Goal: Information Seeking & Learning: Learn about a topic

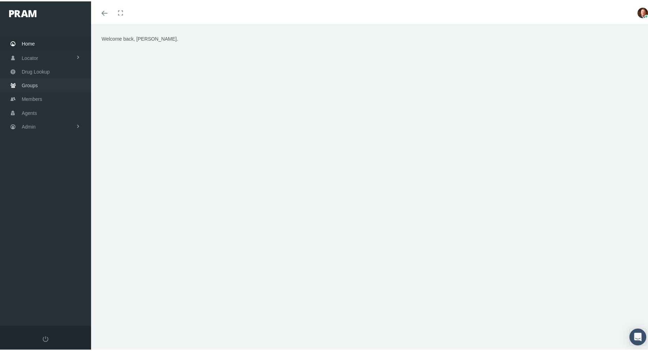
click at [29, 83] on span "Groups" at bounding box center [30, 83] width 16 height 13
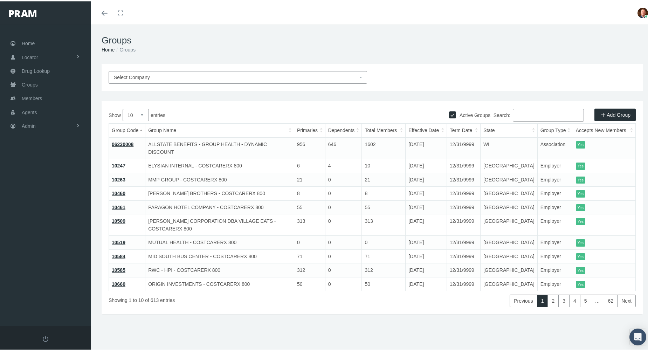
click at [449, 112] on input "Active Groups" at bounding box center [452, 112] width 7 height 7
checkbox input "false"
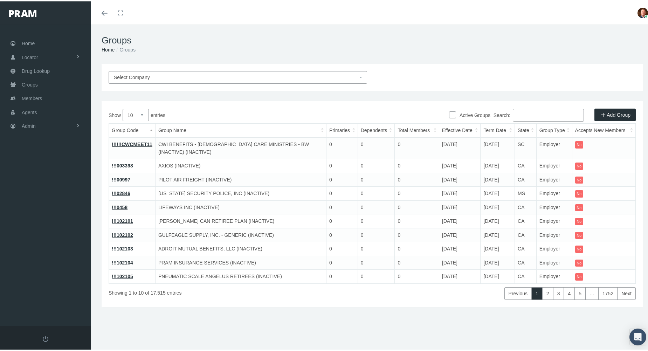
click at [539, 111] on input "Search:" at bounding box center [548, 114] width 71 height 13
paste input "H2ALREB3"
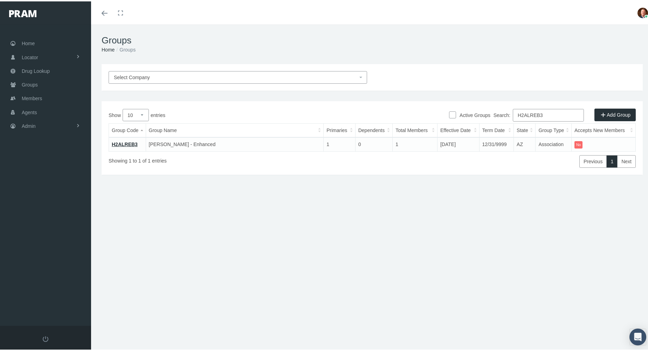
type input "H2ALREB3"
click at [126, 142] on link "H2ALREB3" at bounding box center [125, 143] width 26 height 6
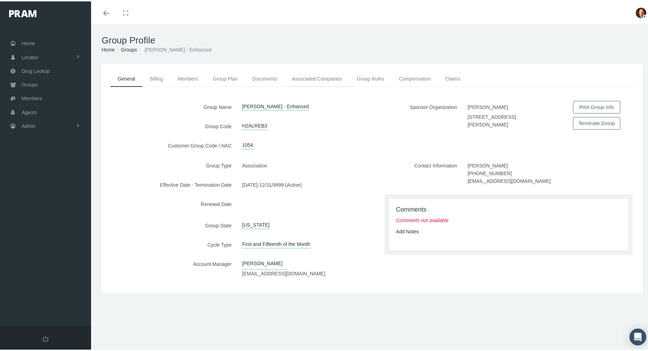
click at [312, 76] on link "Associated Companies" at bounding box center [316, 77] width 65 height 15
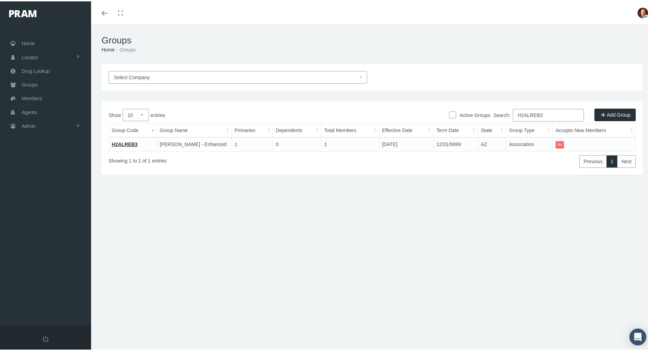
click at [566, 114] on input "H2ALREB3" at bounding box center [548, 114] width 71 height 13
paste input "4"
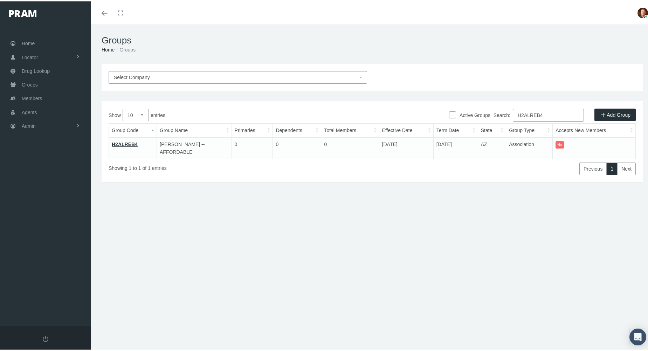
type input "H2ALREB4"
click at [126, 142] on link "H2ALREB4" at bounding box center [125, 143] width 26 height 6
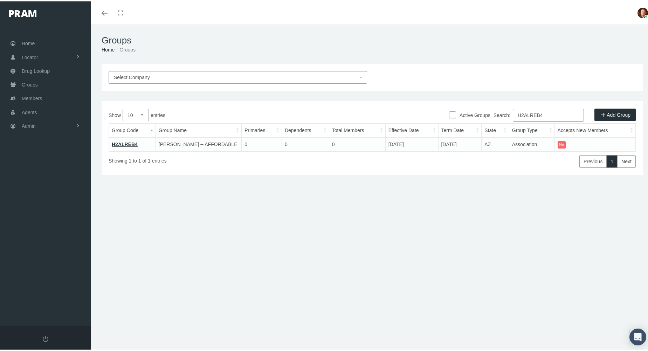
click at [119, 142] on link "H2ALREB4" at bounding box center [125, 143] width 26 height 6
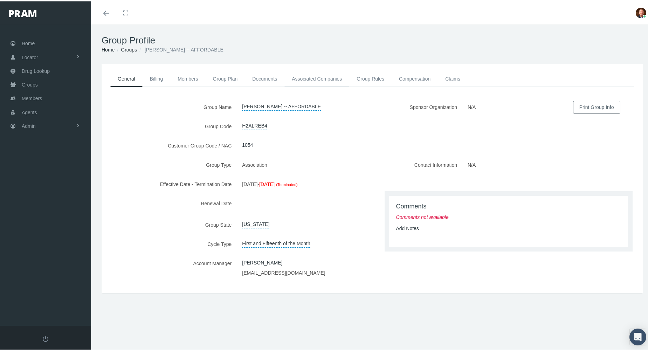
click at [315, 78] on link "Associated Companies" at bounding box center [316, 77] width 65 height 15
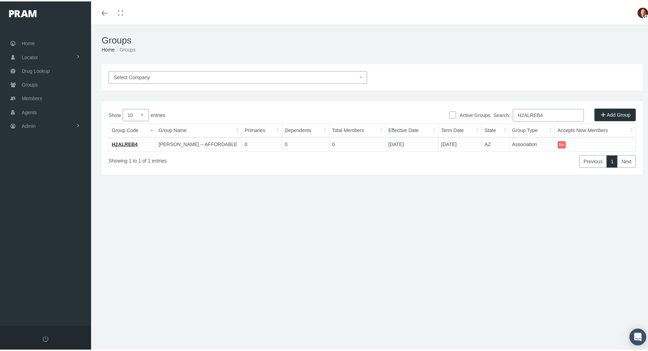
click at [546, 112] on input "H2ALREB4" at bounding box center [548, 114] width 71 height 13
paste input "5"
type input "H2ALREB5"
click at [129, 142] on link "H2ALREB5" at bounding box center [125, 143] width 26 height 6
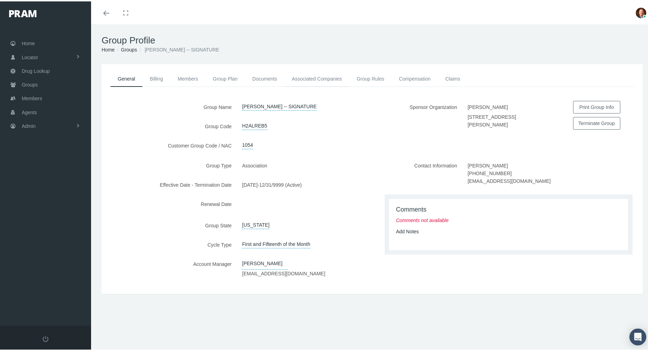
click at [328, 77] on link "Associated Companies" at bounding box center [316, 77] width 65 height 15
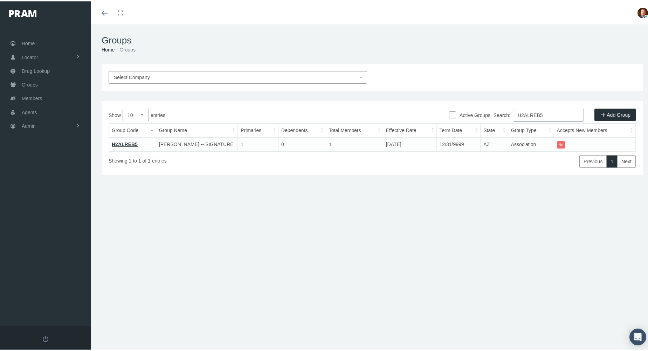
click at [549, 113] on input "H2ALREB5" at bounding box center [548, 114] width 71 height 13
paste input "6"
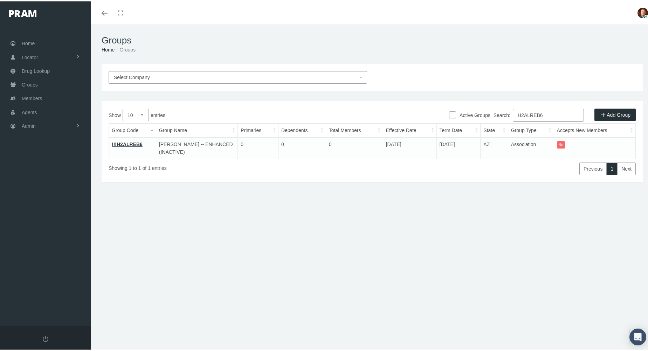
click at [549, 112] on input "H2ALREB6" at bounding box center [548, 114] width 71 height 13
paste input "BBCNB1"
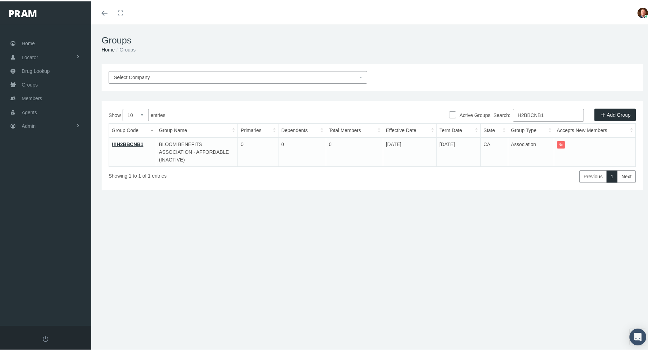
click at [551, 113] on input "H2BBCNB1" at bounding box center [548, 114] width 71 height 13
paste input "2"
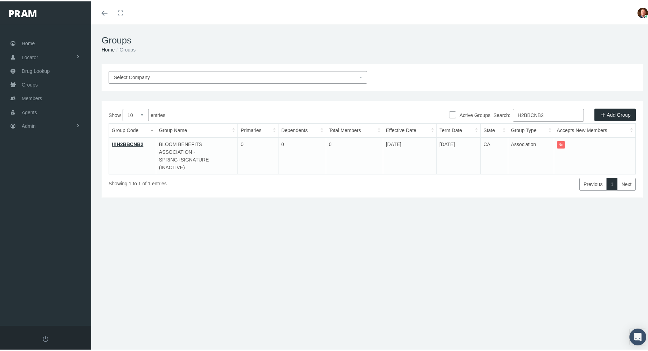
click at [551, 114] on input "H2BBCNB2" at bounding box center [548, 114] width 71 height 13
paste input "3"
click at [551, 113] on input "H2BBCNB3" at bounding box center [548, 114] width 71 height 13
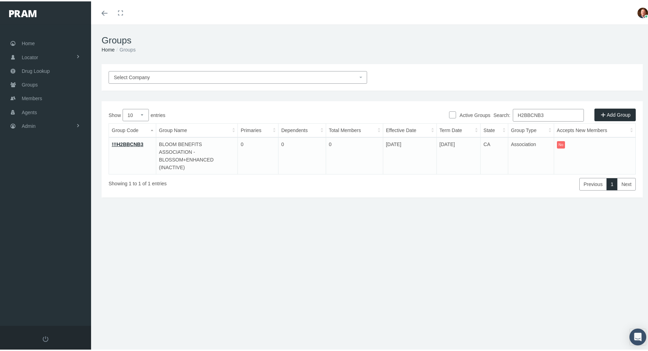
click at [550, 114] on input "H2BBCNB3" at bounding box center [548, 114] width 71 height 13
click at [548, 115] on input "H2BBCNB3" at bounding box center [548, 114] width 71 height 13
paste input "MREB4"
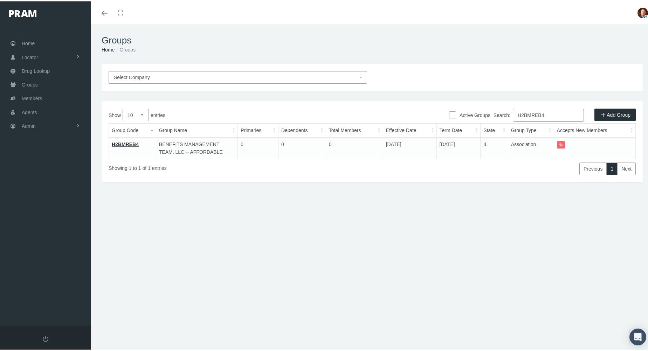
click at [555, 113] on input "H2BMREB4" at bounding box center [548, 114] width 71 height 13
paste input "5"
click at [555, 114] on input "H2BMREB5" at bounding box center [548, 114] width 71 height 13
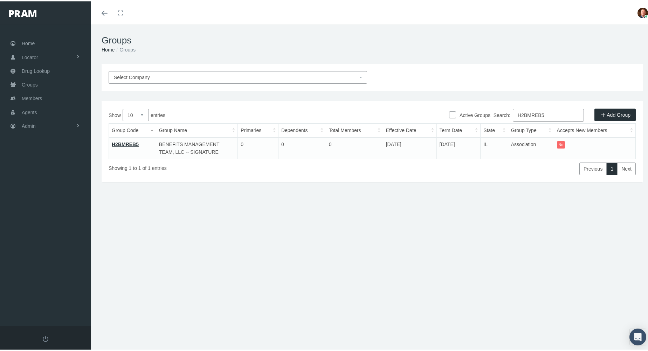
paste input "6"
click at [545, 112] on input "H2BMREB6" at bounding box center [548, 114] width 71 height 13
paste input "CBREB4"
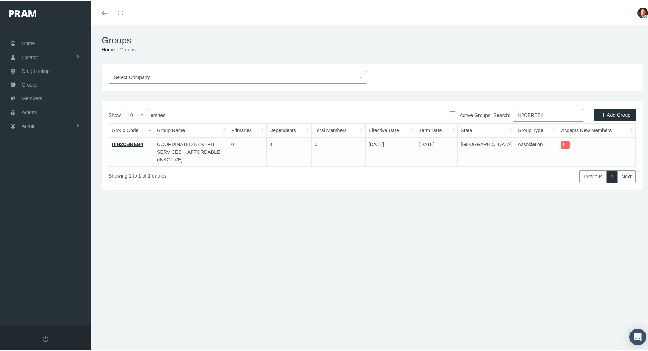
click at [550, 114] on input "H2CBREB4" at bounding box center [548, 114] width 71 height 13
paste input "OREB1"
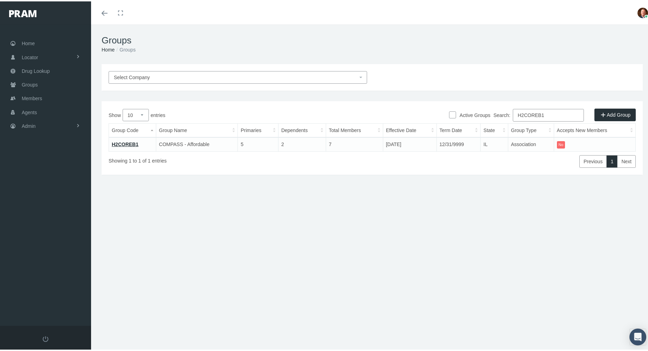
type input "H2COREB1"
click at [123, 143] on link "H2COREB1" at bounding box center [125, 143] width 27 height 6
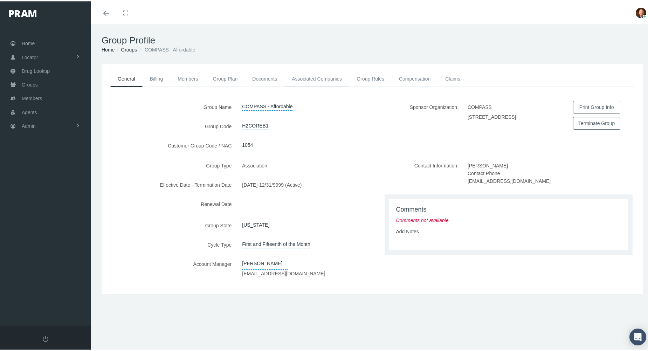
click at [312, 78] on link "Associated Companies" at bounding box center [316, 77] width 65 height 15
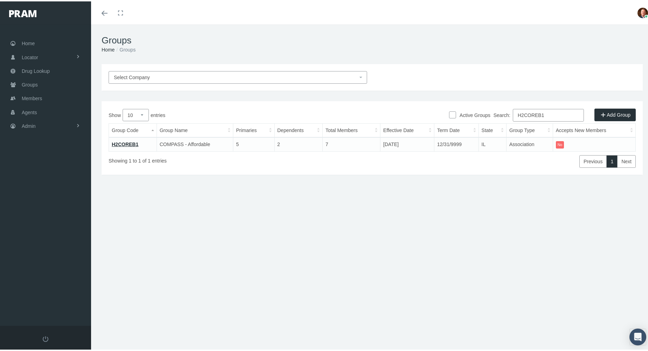
click at [558, 114] on input "H2COREB1" at bounding box center [548, 114] width 71 height 13
paste input "2"
type input "H2COREB2"
click at [116, 143] on link "H2COREB2" at bounding box center [125, 143] width 27 height 6
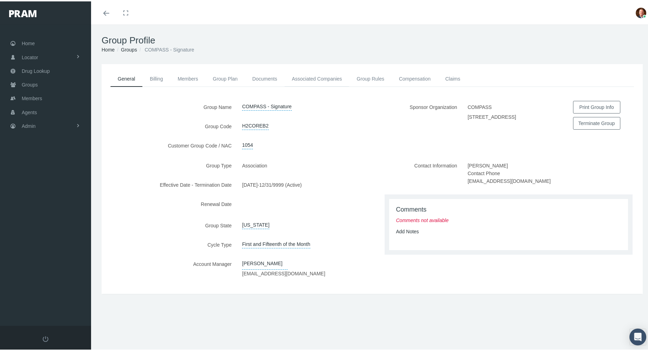
click at [321, 75] on link "Associated Companies" at bounding box center [316, 77] width 65 height 15
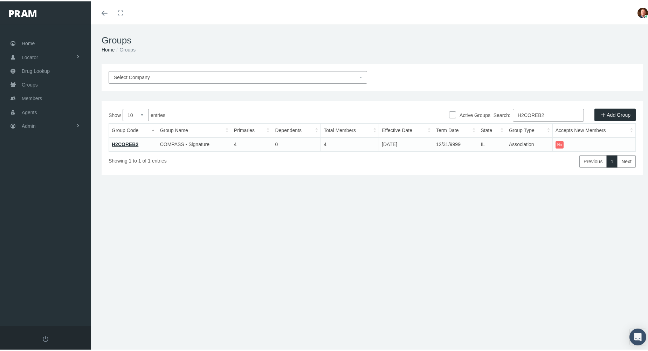
click at [549, 113] on input "H2COREB2" at bounding box center [548, 114] width 71 height 13
paste input "3"
click at [551, 114] on input "H2COREB3" at bounding box center [548, 114] width 71 height 13
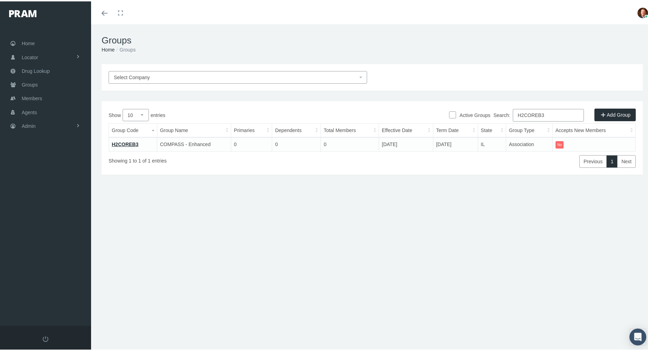
paste input "2"
click at [542, 112] on input "H2COREB2" at bounding box center [548, 114] width 71 height 13
paste input "4"
type input "H2COREB4"
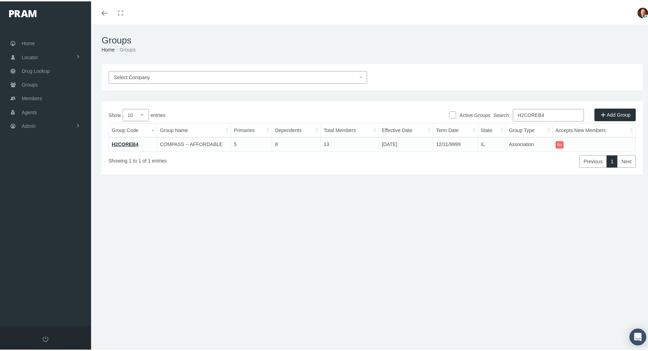
click at [125, 142] on link "H2COREB4" at bounding box center [125, 143] width 27 height 6
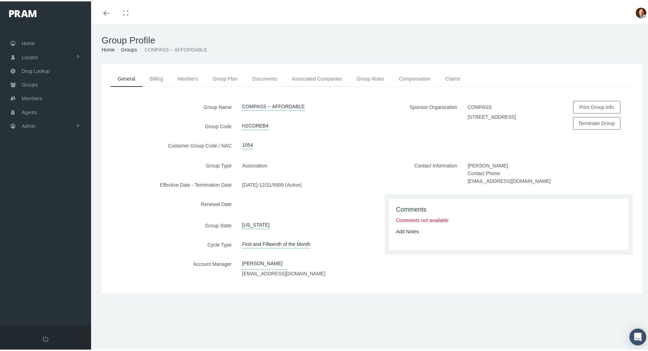
click at [312, 76] on link "Associated Companies" at bounding box center [316, 77] width 65 height 15
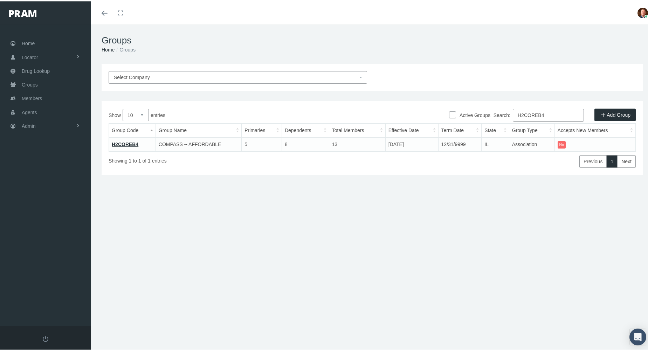
click at [550, 114] on input "H2COREB4" at bounding box center [548, 114] width 71 height 13
paste input "5"
type input "H2COREB5"
click at [128, 142] on link "H2COREB5" at bounding box center [125, 143] width 27 height 6
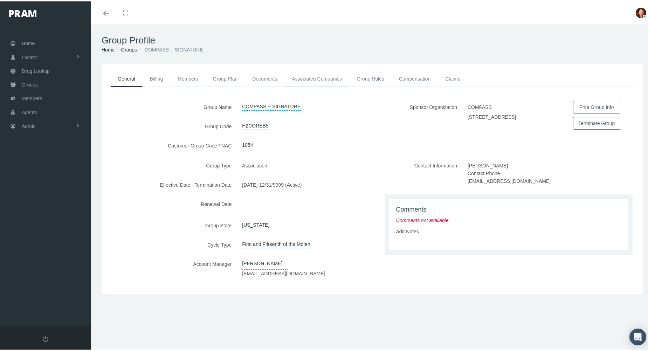
click at [309, 77] on link "Associated Companies" at bounding box center [316, 77] width 65 height 15
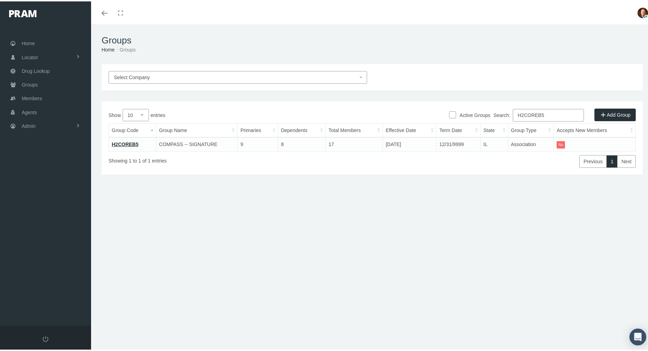
click at [543, 116] on input "H2COREB5" at bounding box center [548, 114] width 71 height 13
paste input "6"
type input "H2COREB6"
click at [129, 140] on link "H2COREB6" at bounding box center [125, 143] width 27 height 6
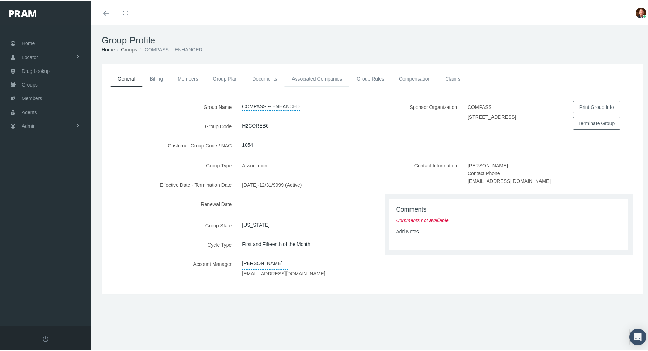
click at [310, 75] on link "Associated Companies" at bounding box center [316, 77] width 65 height 15
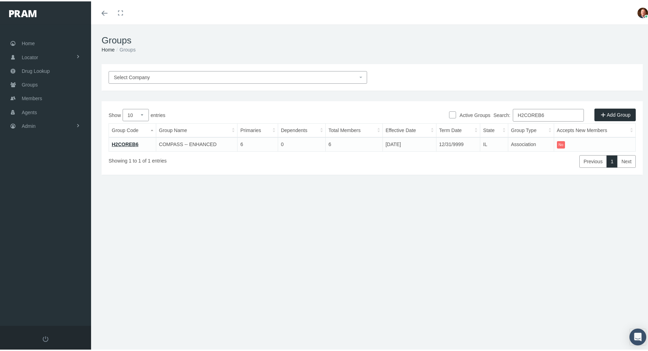
click at [553, 115] on input "H2COREB6" at bounding box center [548, 114] width 71 height 13
paste input "EBREB1"
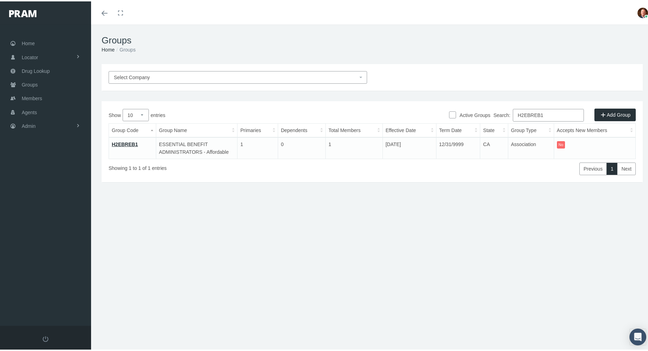
type input "H2EBREB1"
click at [124, 142] on link "H2EBREB1" at bounding box center [125, 143] width 26 height 6
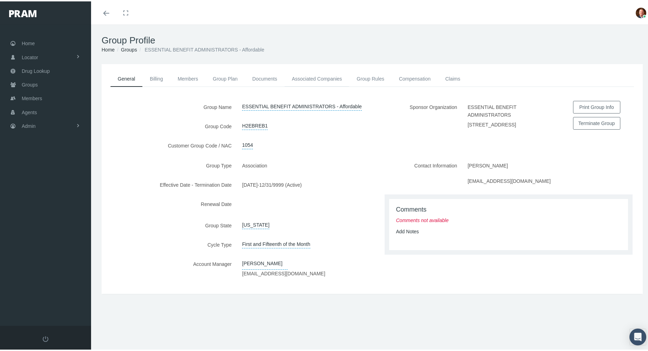
click at [318, 78] on link "Associated Companies" at bounding box center [316, 77] width 65 height 15
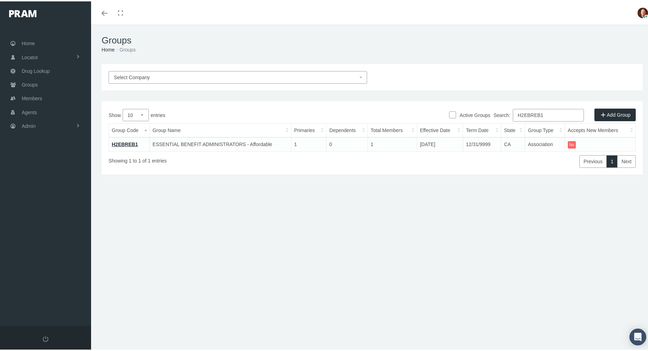
click at [545, 114] on input "H2EBREB1" at bounding box center [548, 114] width 71 height 13
click at [546, 114] on input "H2EBREB1" at bounding box center [548, 114] width 71 height 13
paste input "HS"
type input "H2HSREB1"
click at [120, 140] on link "H2HSREB1" at bounding box center [125, 143] width 26 height 6
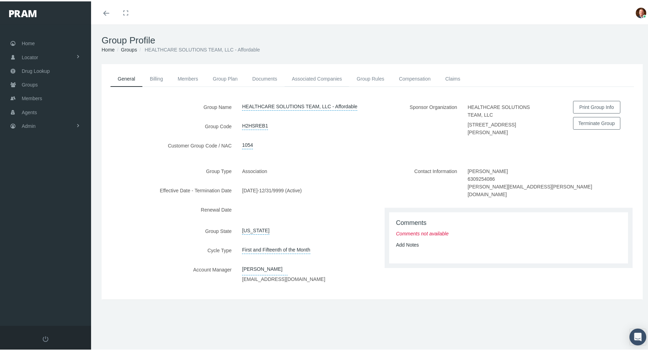
click at [332, 77] on link "Associated Companies" at bounding box center [316, 77] width 65 height 15
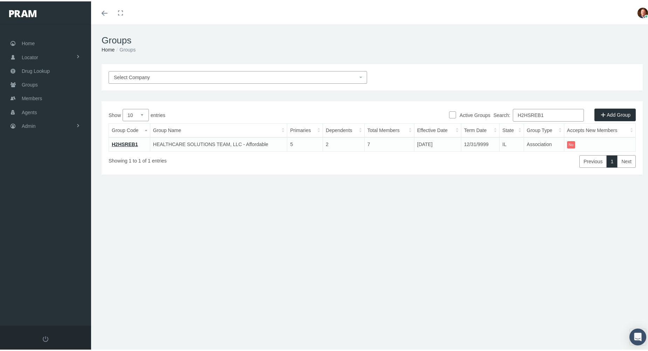
click at [548, 114] on input "H2HSREB1" at bounding box center [548, 114] width 71 height 13
paste input "2"
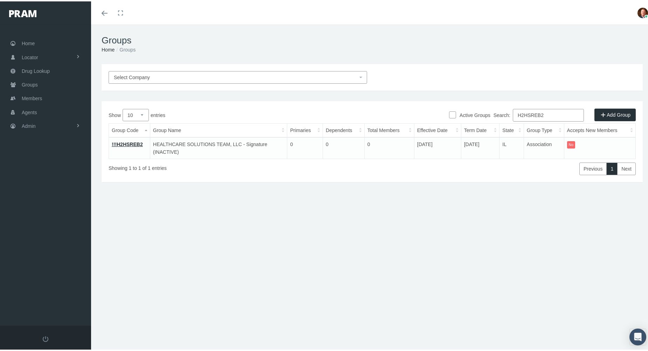
type input "H2HSREB2"
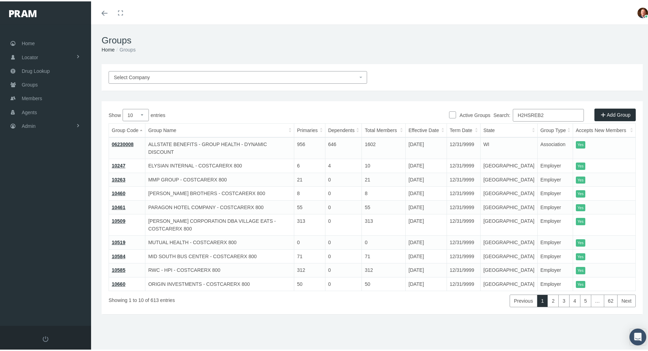
click at [557, 115] on input "H2HSREB2" at bounding box center [548, 114] width 71 height 13
paste input "3"
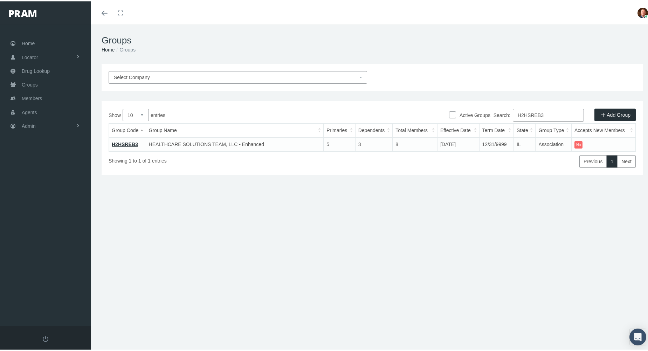
type input "H2HSREB3"
click at [118, 143] on link "H2HSREB3" at bounding box center [125, 143] width 26 height 6
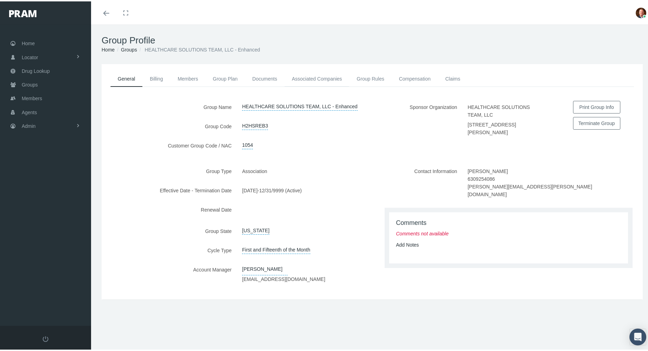
click at [307, 77] on link "Associated Companies" at bounding box center [316, 77] width 65 height 15
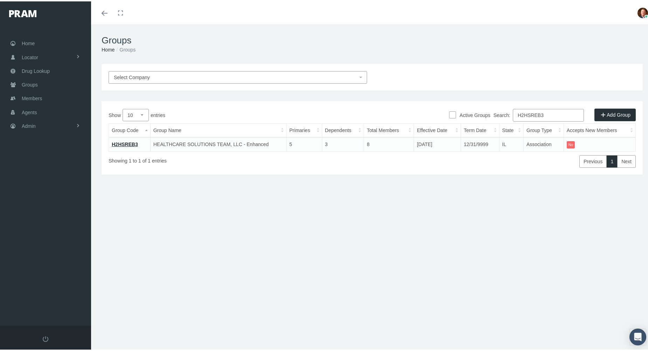
click at [549, 112] on input "H2HSREB3" at bounding box center [548, 114] width 71 height 13
paste input "4"
type input "H2HSREB4"
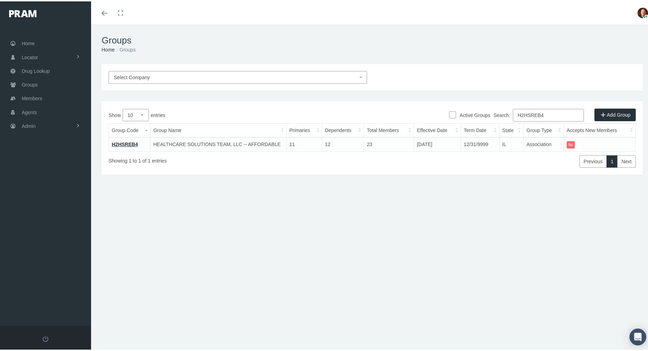
click at [124, 143] on link "H2HSREB4" at bounding box center [125, 143] width 26 height 6
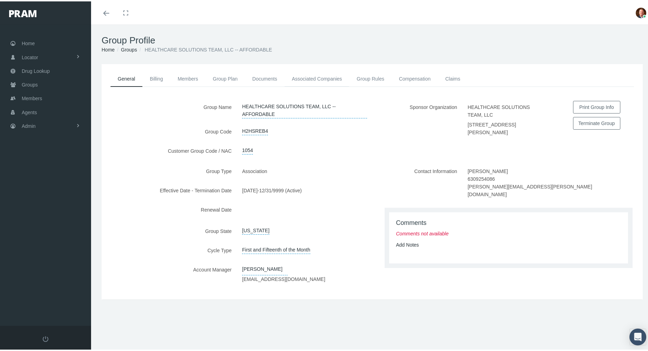
click at [321, 75] on link "Associated Companies" at bounding box center [316, 77] width 65 height 15
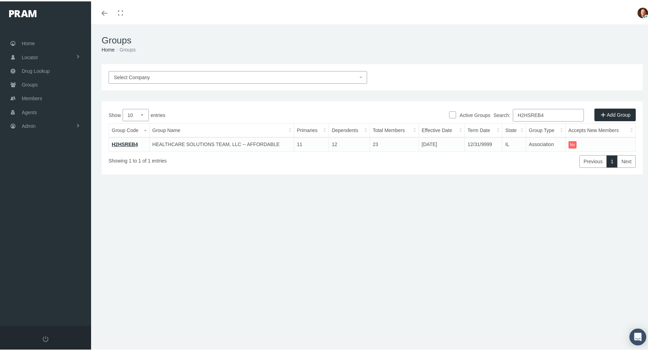
click at [544, 115] on input "H2HSREB4" at bounding box center [548, 114] width 71 height 13
paste input "5"
type input "H2HSREB5"
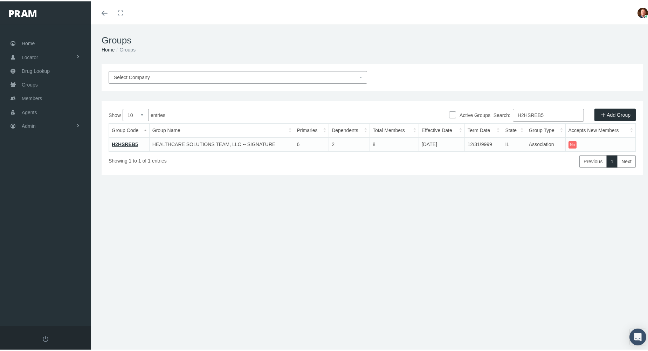
click at [119, 142] on link "H2HSREB5" at bounding box center [125, 143] width 26 height 6
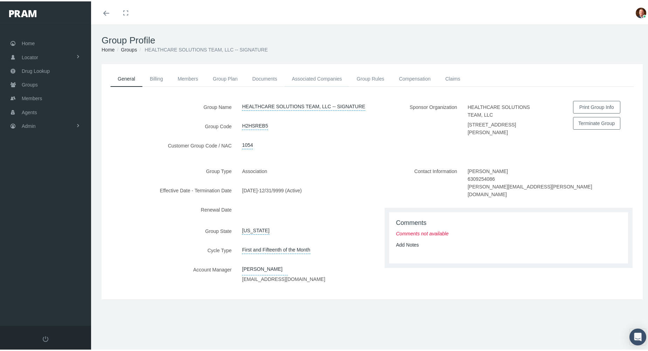
click at [307, 78] on link "Associated Companies" at bounding box center [316, 77] width 65 height 15
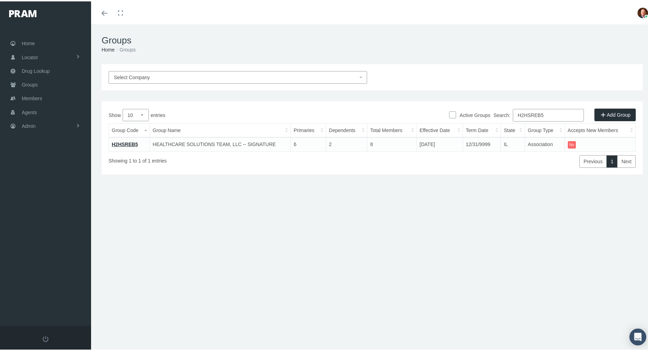
click at [552, 115] on input "H2HSREB5" at bounding box center [548, 114] width 71 height 13
paste input "6"
type input "H2HSREB6"
click at [125, 142] on link "H2HSREB6" at bounding box center [125, 143] width 26 height 6
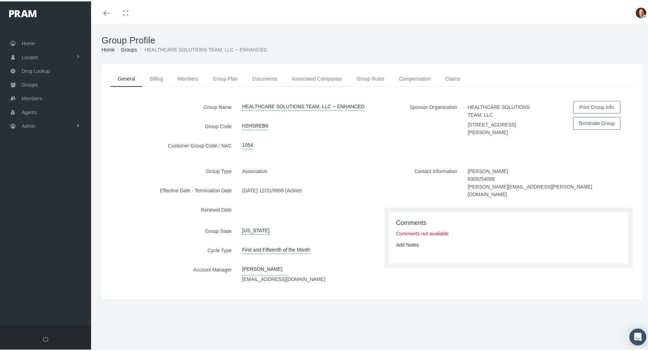
click at [312, 76] on link "Associated Companies" at bounding box center [316, 77] width 65 height 15
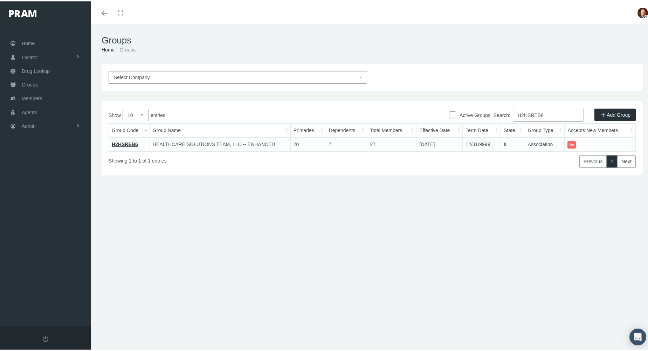
click at [558, 114] on input "H2HSREB6" at bounding box center [548, 114] width 71 height 13
click at [557, 114] on input "H2HSREB6" at bounding box center [548, 114] width 71 height 13
paste input "NB4SR"
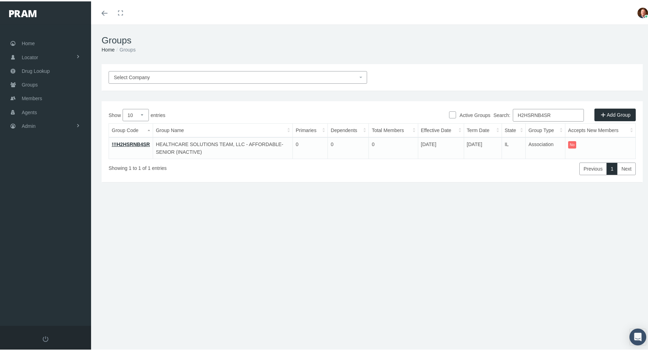
click at [555, 113] on input "H2HSRNB4SR" at bounding box center [548, 114] width 71 height 13
paste input "IAREB4"
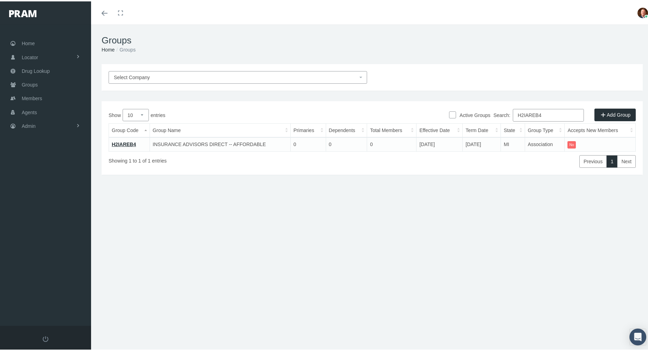
click at [544, 115] on input "H2IAREB4" at bounding box center [548, 114] width 71 height 13
paste input "5"
click at [544, 112] on input "H2IAREB5" at bounding box center [548, 114] width 71 height 13
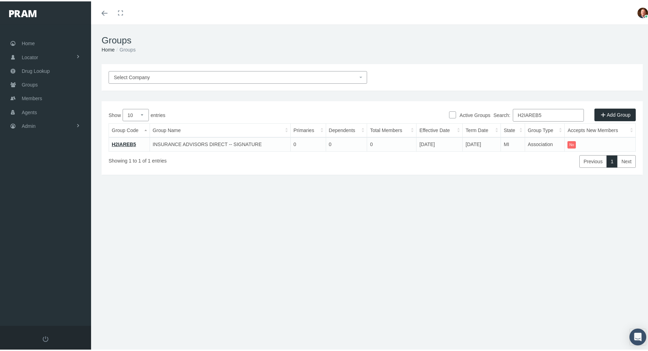
paste input "6"
click at [544, 114] on input "H2IAREB6" at bounding box center [548, 114] width 71 height 13
paste input "NREB4"
click at [543, 114] on input "H2INREB4" at bounding box center [548, 114] width 71 height 13
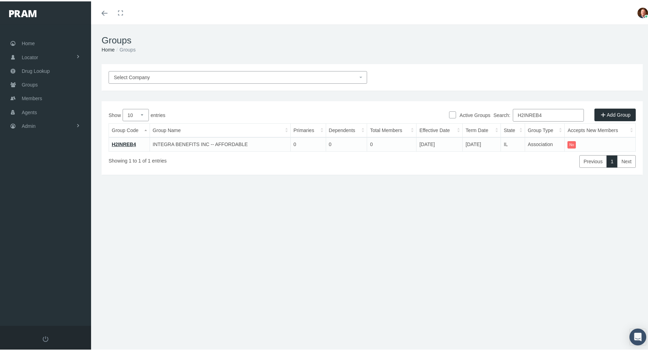
click at [543, 114] on input "H2INREB4" at bounding box center [548, 114] width 71 height 13
paste input "5"
click at [546, 115] on input "H2INREB5" at bounding box center [548, 114] width 71 height 13
paste input "6"
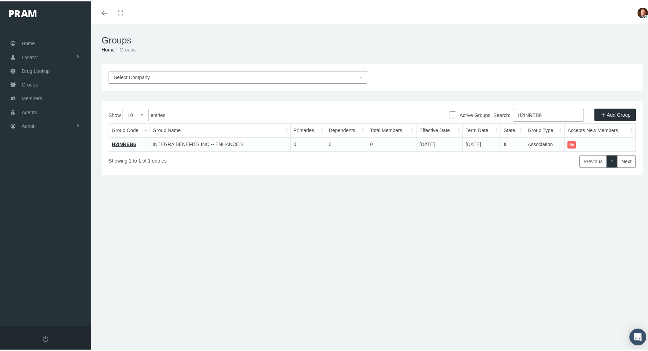
type input "H2INREB6"
click at [129, 143] on link "H2INREB6" at bounding box center [124, 143] width 24 height 6
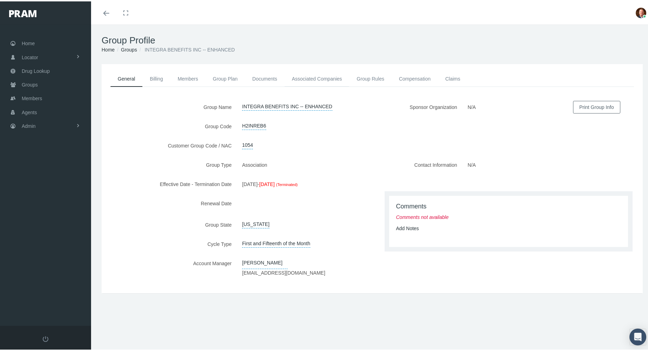
click at [317, 78] on link "Associated Companies" at bounding box center [316, 77] width 65 height 15
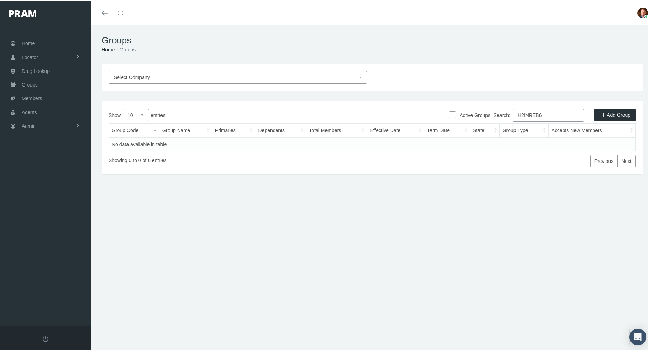
click at [556, 111] on input "H2INREB6" at bounding box center [548, 114] width 71 height 13
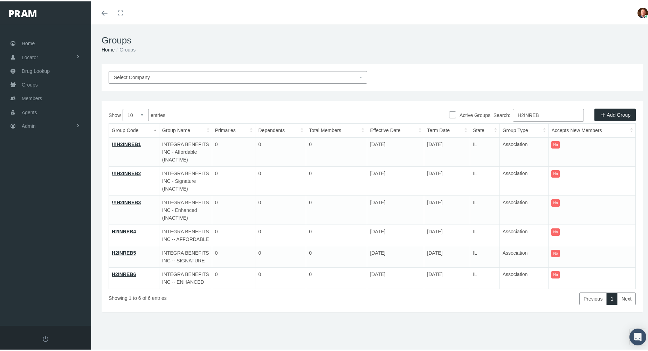
click at [550, 112] on input "H2INREB" at bounding box center [548, 114] width 71 height 13
paste input "SRNB4"
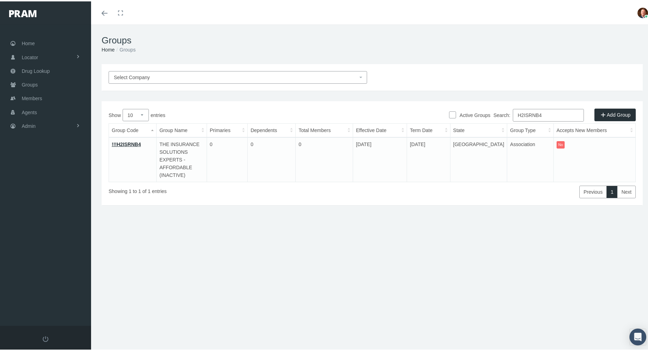
click at [557, 115] on input "H2ISRNB4" at bounding box center [548, 114] width 71 height 13
paste input "5"
click at [549, 115] on input "H2ISRNB5" at bounding box center [548, 114] width 71 height 13
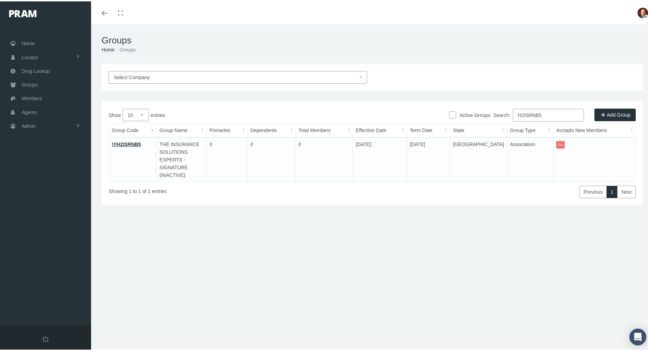
paste input "6"
type input "H2ISRNB6"
click at [120, 142] on link "!!!H2ISRNB6" at bounding box center [126, 143] width 29 height 6
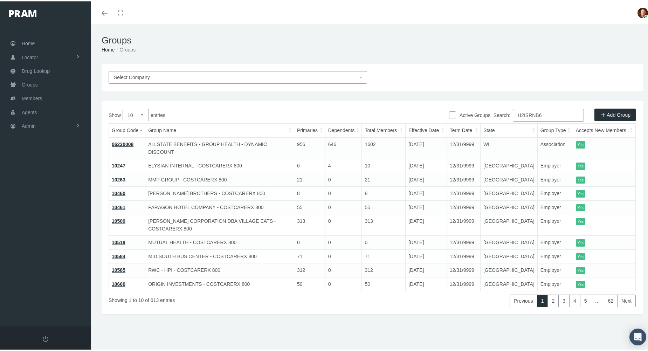
click at [548, 112] on input "H2ISRNB6" at bounding box center [548, 114] width 71 height 13
paste input "KZREB3"
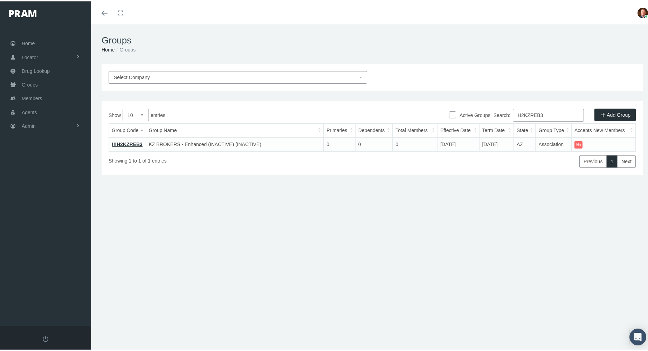
click at [563, 113] on input "H2KZREB3" at bounding box center [548, 114] width 71 height 13
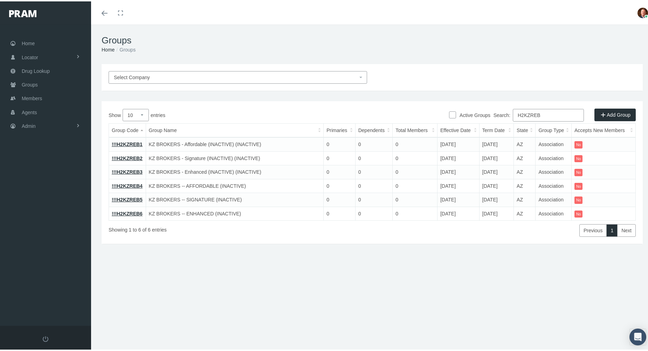
click at [551, 111] on input "H2KZREB" at bounding box center [548, 114] width 71 height 13
paste input "4"
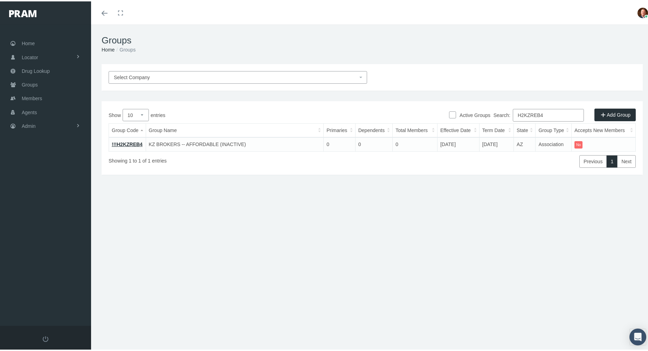
click at [555, 115] on input "H2KZREB4" at bounding box center [548, 114] width 71 height 13
paste input "5"
click at [549, 112] on input "H2KZREB5" at bounding box center [548, 114] width 71 height 13
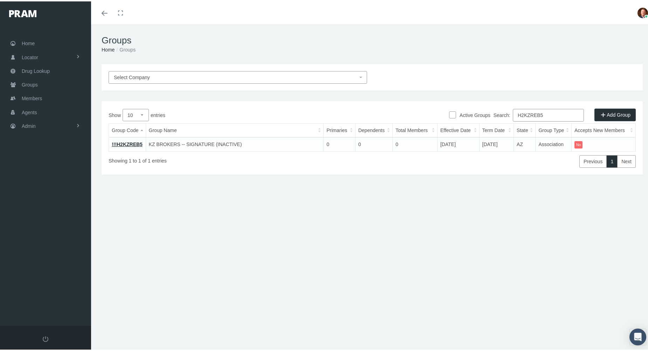
paste input "6"
click at [553, 113] on input "H2KZREB6" at bounding box center [548, 114] width 71 height 13
paste input "5"
click at [550, 112] on input "H2KZREB5" at bounding box center [548, 114] width 71 height 13
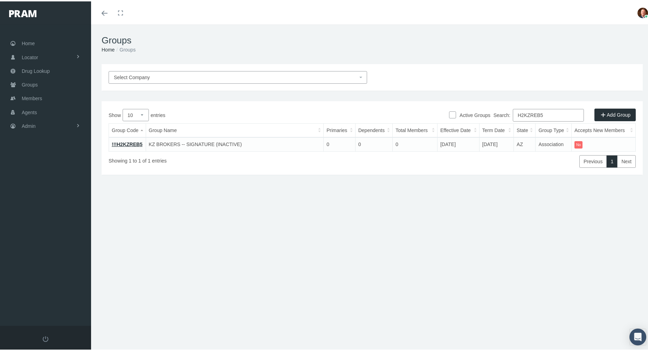
click at [550, 112] on input "H2KZREB5" at bounding box center [548, 114] width 71 height 13
paste input "LIREB1"
type input "H2LIREB1"
click at [117, 143] on link "H2LIREB1" at bounding box center [124, 143] width 24 height 6
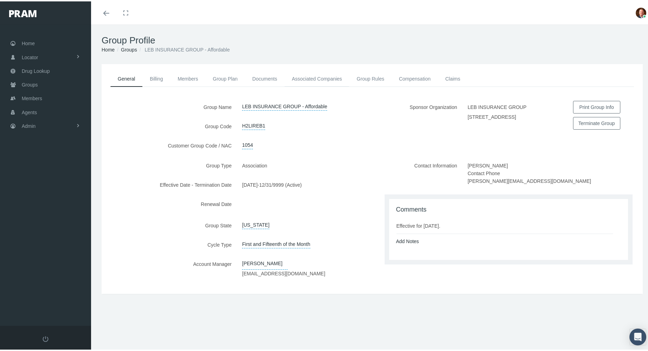
click at [316, 77] on link "Associated Companies" at bounding box center [316, 77] width 65 height 15
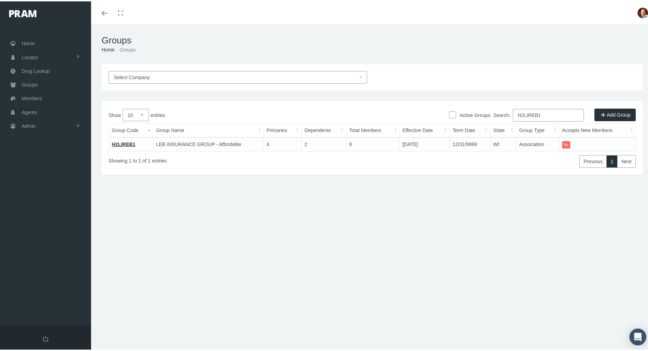
click at [558, 116] on input "H2LIREB1" at bounding box center [548, 114] width 71 height 13
paste input "2"
type input "H2LIREB2"
click at [115, 142] on link "H2LIREB2" at bounding box center [124, 143] width 24 height 6
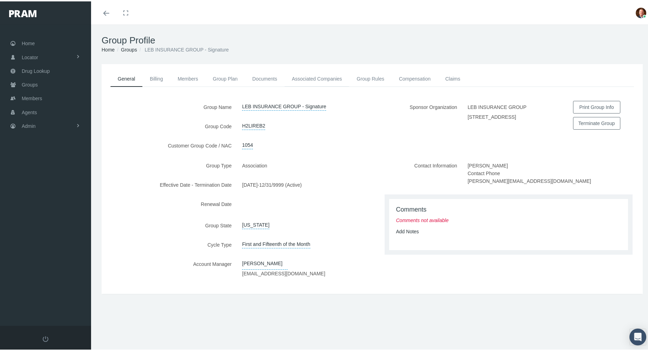
click at [296, 78] on link "Associated Companies" at bounding box center [316, 77] width 65 height 15
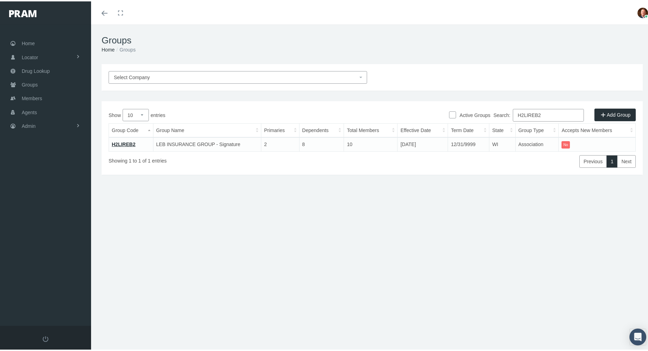
click at [542, 113] on input "H2LIREB2" at bounding box center [548, 114] width 71 height 13
paste input "3"
type input "H2LIREB3"
click at [127, 143] on link "H2LIREB3" at bounding box center [124, 143] width 24 height 6
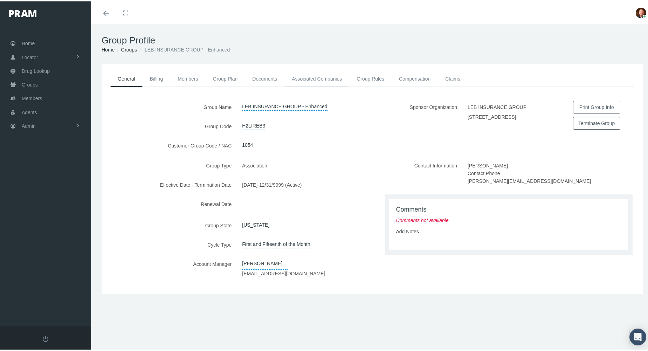
click at [307, 77] on link "Associated Companies" at bounding box center [316, 77] width 65 height 15
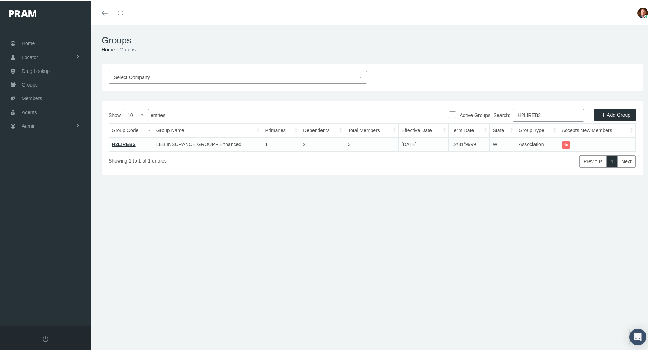
click at [549, 116] on input "H2LIREB3" at bounding box center [548, 114] width 71 height 13
paste input "4"
type input "H2LIREB4"
click at [122, 140] on link "H2LIREB4" at bounding box center [124, 143] width 24 height 6
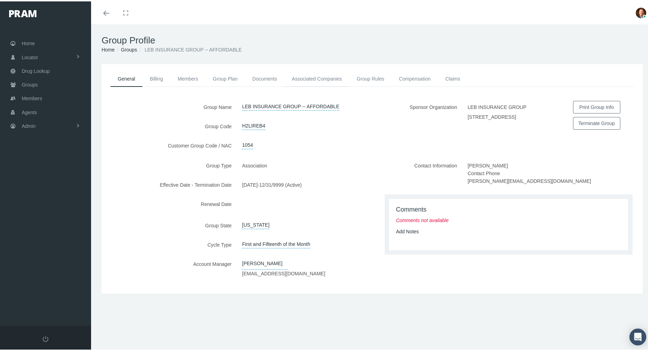
click at [321, 81] on link "Associated Companies" at bounding box center [316, 77] width 65 height 15
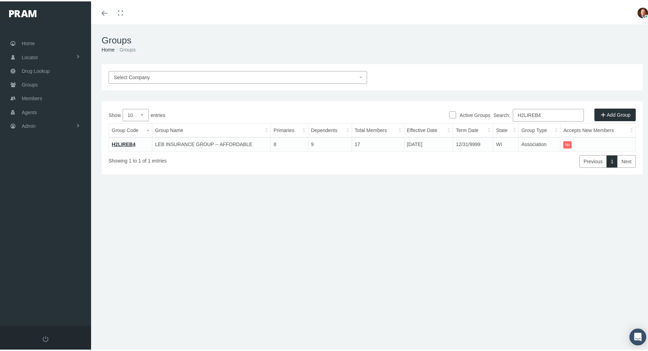
click at [550, 116] on input "H2LIREB4" at bounding box center [548, 114] width 71 height 13
paste input "5"
type input "H2LIREB5"
click at [129, 143] on link "H2LIREB5" at bounding box center [124, 143] width 24 height 6
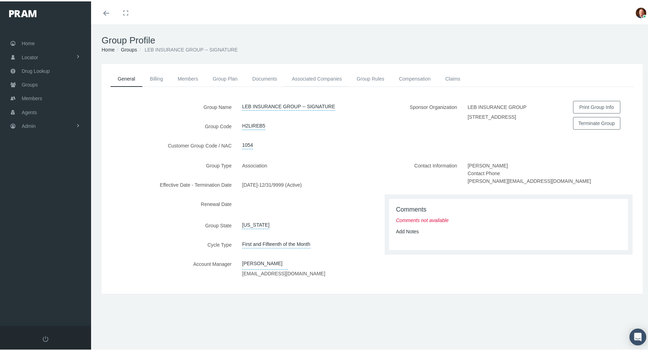
click at [315, 77] on link "Associated Companies" at bounding box center [316, 77] width 65 height 15
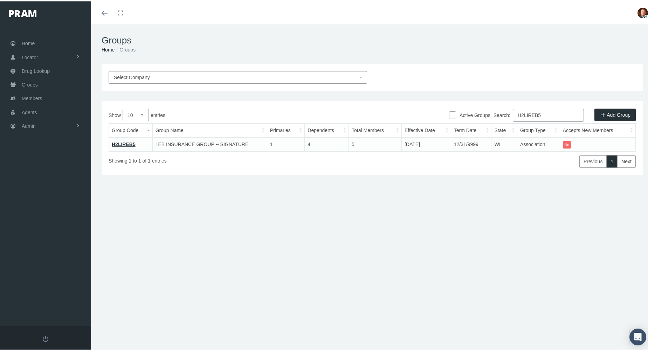
click at [554, 115] on input "H2LIREB5" at bounding box center [548, 114] width 71 height 13
paste input "6"
click at [551, 114] on input "H2LIREB6" at bounding box center [548, 114] width 71 height 13
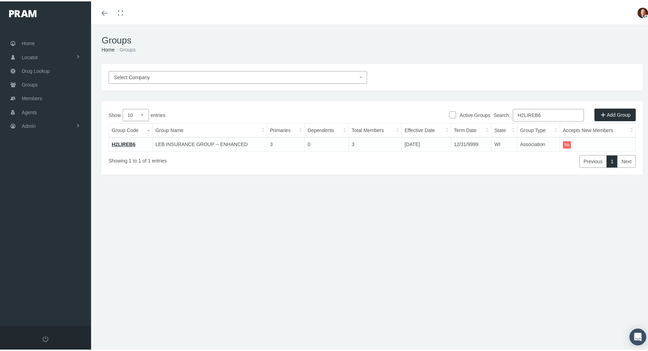
paste input "NAREB1"
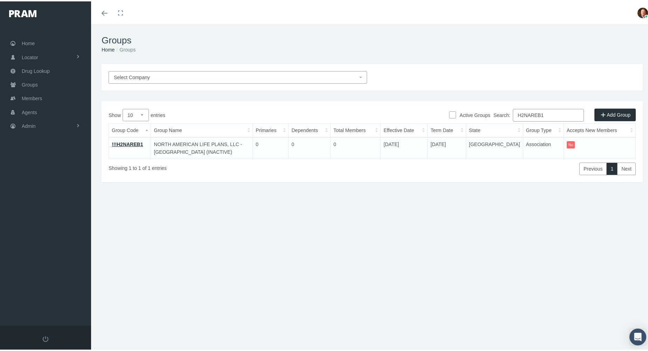
click at [549, 115] on input "H2NAREB1" at bounding box center [548, 114] width 71 height 13
paste input "2"
click at [549, 113] on input "H2NAREB2" at bounding box center [548, 114] width 71 height 13
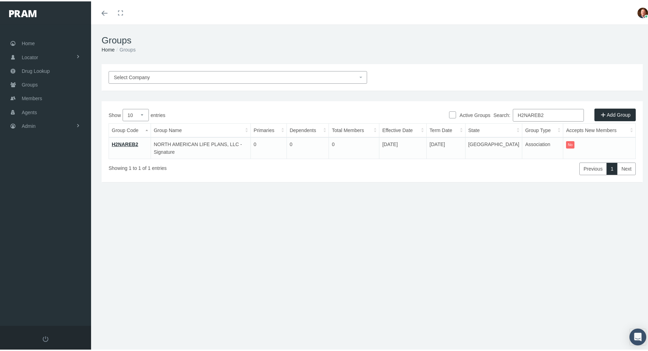
paste input "3"
type input "H2NAREB3"
click at [126, 143] on link "H2NAREB3" at bounding box center [125, 143] width 26 height 6
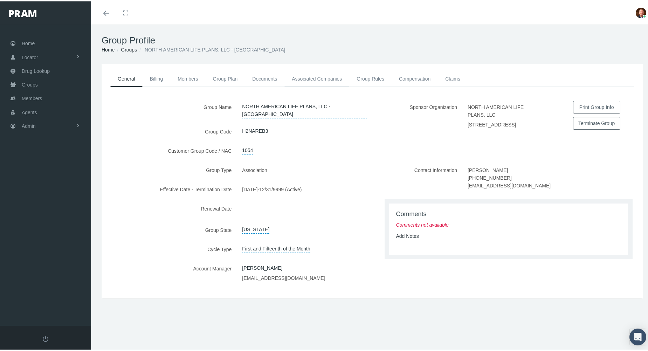
click at [300, 75] on link "Associated Companies" at bounding box center [316, 77] width 65 height 15
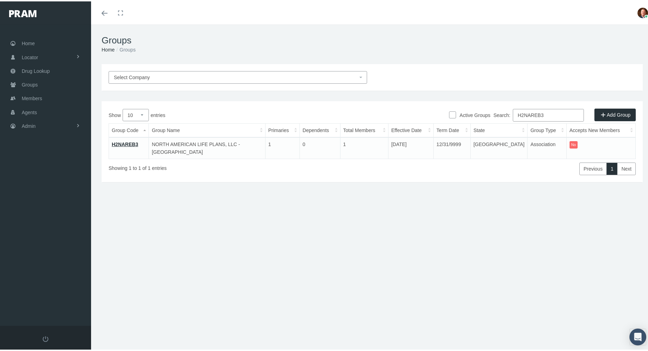
click at [548, 117] on input "H2NAREB3" at bounding box center [548, 114] width 71 height 13
paste input "4"
type input "H2NAREB4"
click at [129, 142] on link "H2NAREB4" at bounding box center [125, 143] width 26 height 6
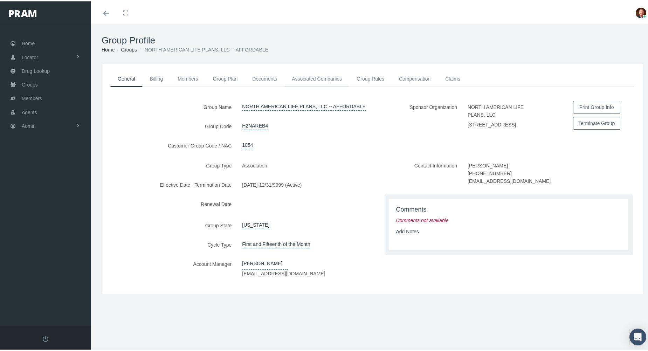
click at [327, 72] on link "Associated Companies" at bounding box center [316, 77] width 65 height 15
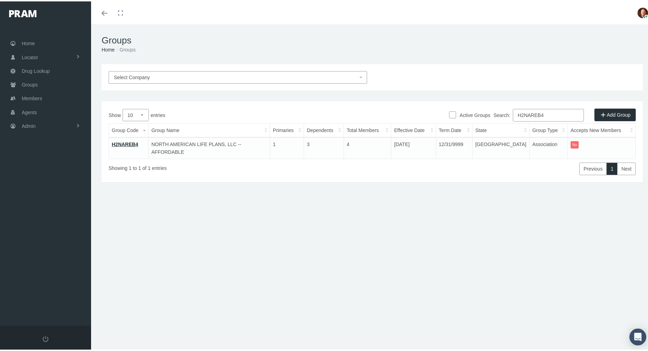
click at [548, 115] on input "H2NAREB4" at bounding box center [548, 114] width 71 height 13
paste input "5"
click at [554, 114] on input "H2NAREB5" at bounding box center [548, 114] width 71 height 13
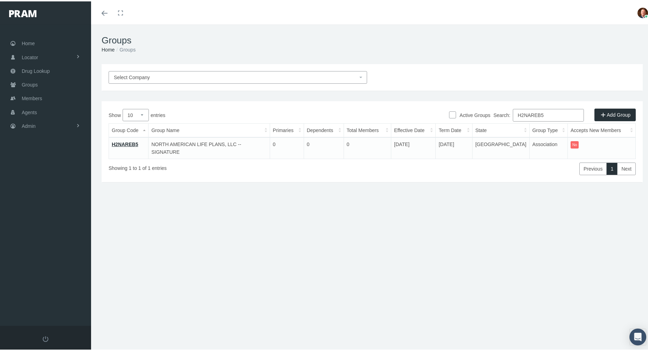
paste input "6"
click at [552, 116] on input "H2NAREB6" at bounding box center [548, 114] width 71 height 13
paste input "EREB1"
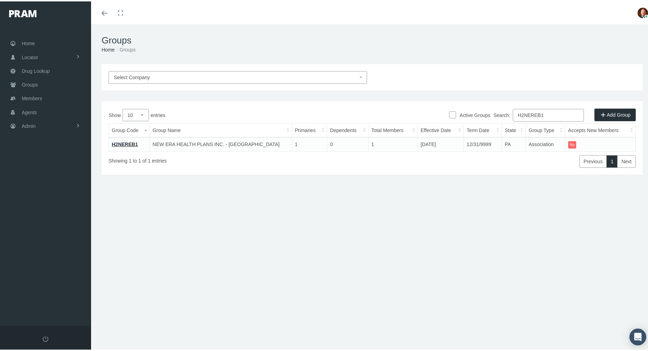
type input "H2NEREB1"
click at [117, 143] on link "H2NEREB1" at bounding box center [125, 143] width 26 height 6
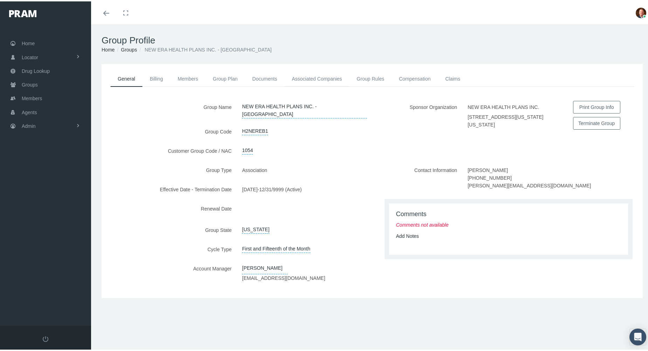
click at [309, 76] on link "Associated Companies" at bounding box center [316, 77] width 65 height 15
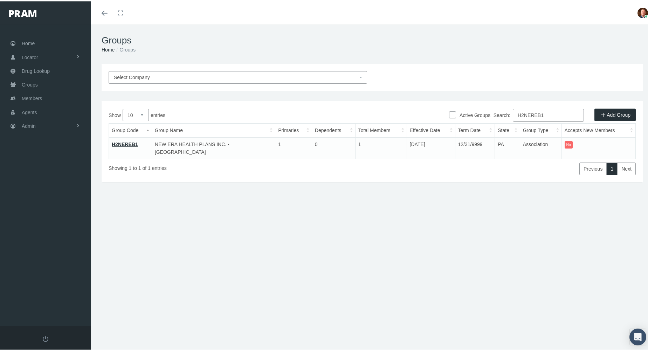
click at [556, 116] on input "H2NEREB1" at bounding box center [548, 114] width 71 height 13
paste input "4"
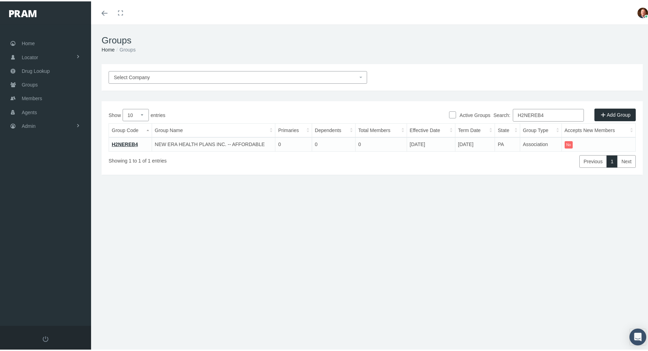
click at [547, 116] on input "H2NEREB4" at bounding box center [548, 114] width 71 height 13
paste input "6"
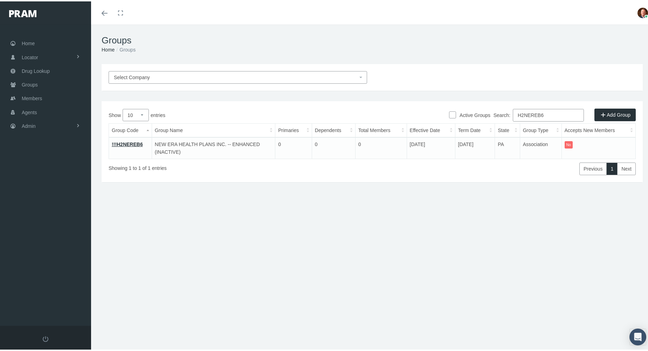
click at [549, 115] on input "H2NEREB6" at bounding box center [548, 114] width 71 height 13
paste input "5"
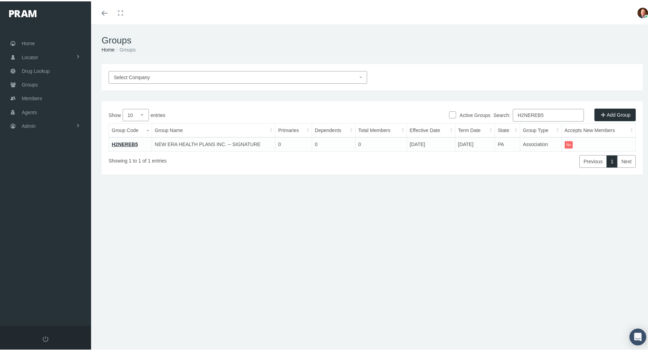
click at [552, 114] on input "H2NEREB5" at bounding box center [548, 114] width 71 height 13
paste input "4"
click at [550, 113] on input "H2NEREB4" at bounding box center [548, 114] width 71 height 13
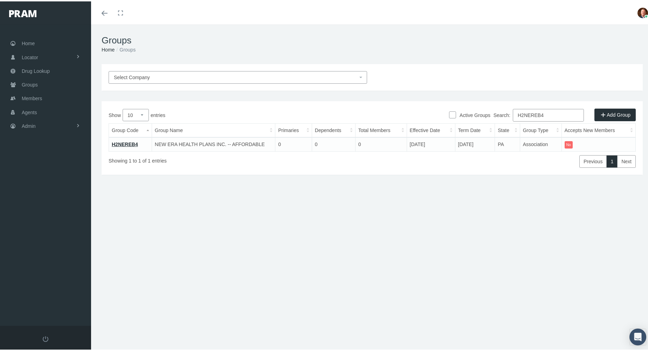
paste input "GREB1"
click at [553, 116] on input "H2NGREB1" at bounding box center [548, 114] width 71 height 13
paste input "2"
type input "H2NGREB2"
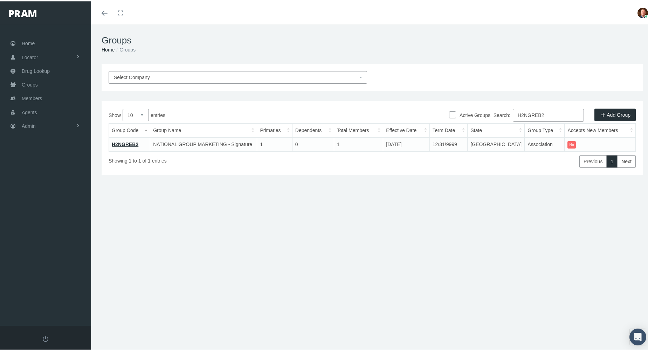
click at [129, 143] on link "H2NGREB2" at bounding box center [125, 143] width 27 height 6
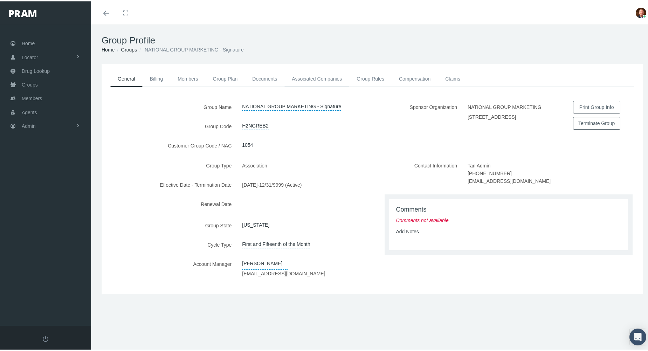
click at [309, 76] on link "Associated Companies" at bounding box center [316, 77] width 65 height 15
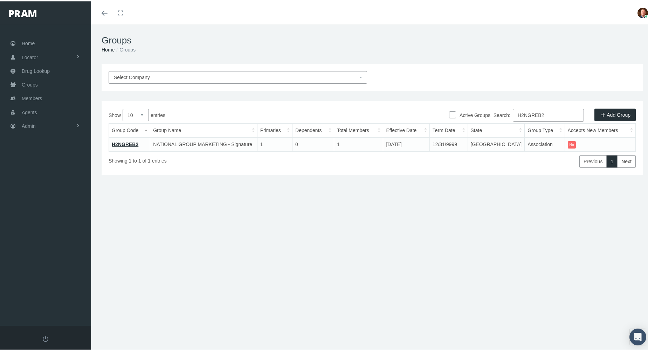
click at [559, 111] on input "H2NGREB2" at bounding box center [548, 114] width 71 height 13
paste input "3"
type input "H2NGREB3"
click at [122, 143] on link "H2NGREB3" at bounding box center [125, 143] width 27 height 6
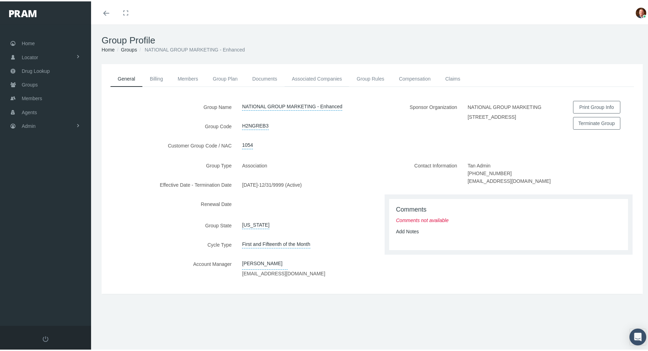
click at [335, 75] on link "Associated Companies" at bounding box center [316, 77] width 65 height 15
